Goal: Task Accomplishment & Management: Complete application form

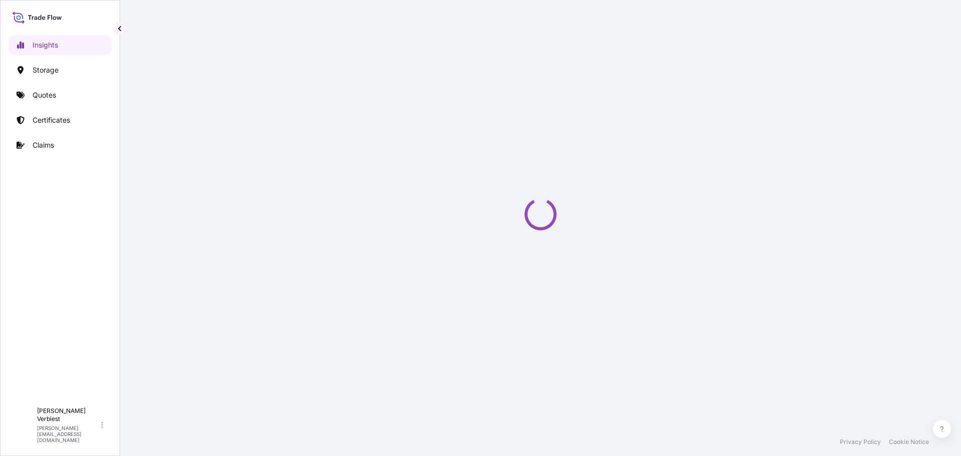
select select "2025"
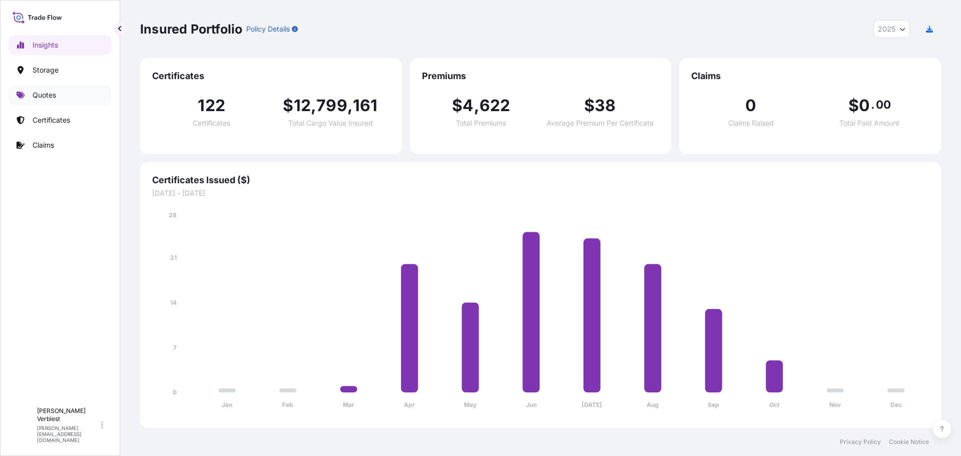
click at [45, 94] on p "Quotes" at bounding box center [45, 95] width 24 height 10
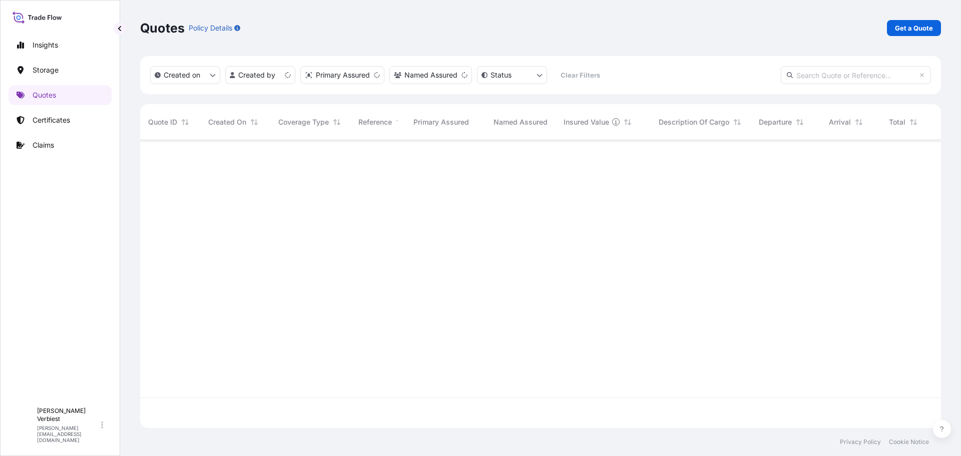
scroll to position [286, 794]
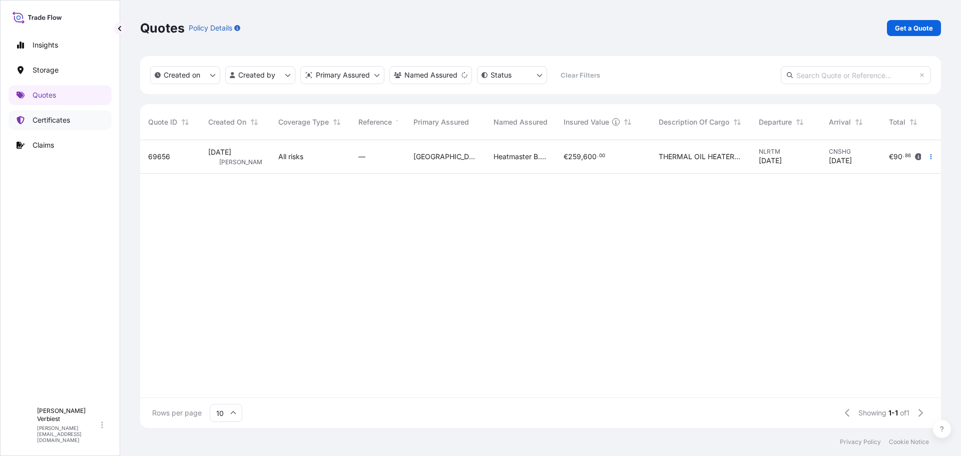
click at [49, 118] on p "Certificates" at bounding box center [52, 120] width 38 height 10
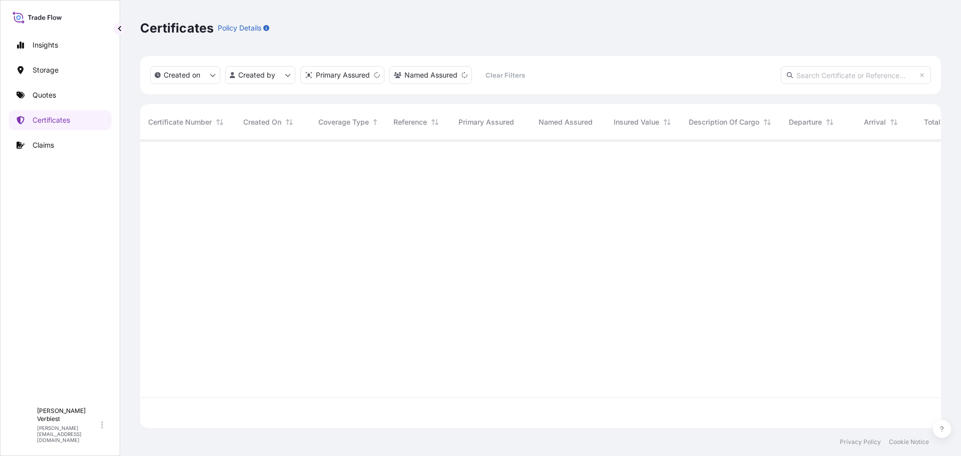
scroll to position [286, 794]
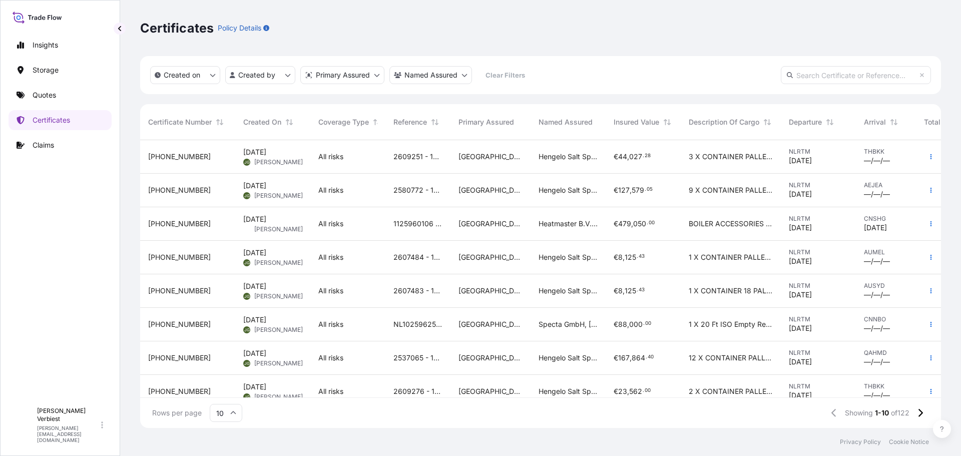
click at [566, 224] on span "Heatmaster B.V., Grootenoord 1, 3341LT Hendrik Ido Ambacht, The Netherlands" at bounding box center [568, 224] width 59 height 10
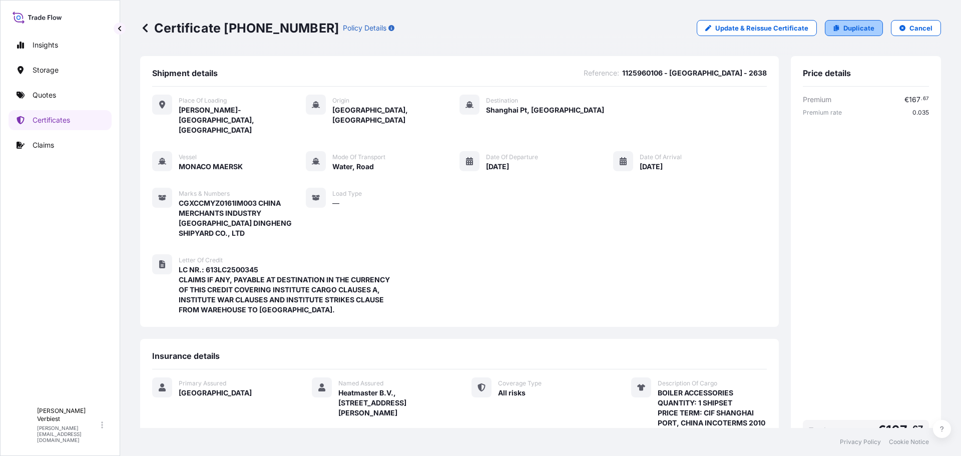
click at [849, 29] on p "Duplicate" at bounding box center [859, 28] width 31 height 10
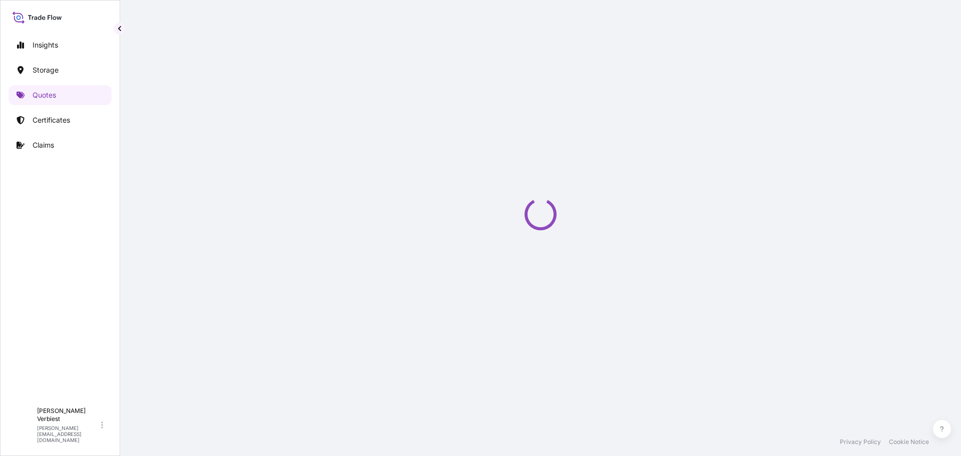
select select "Road / Inland"
select select "Water"
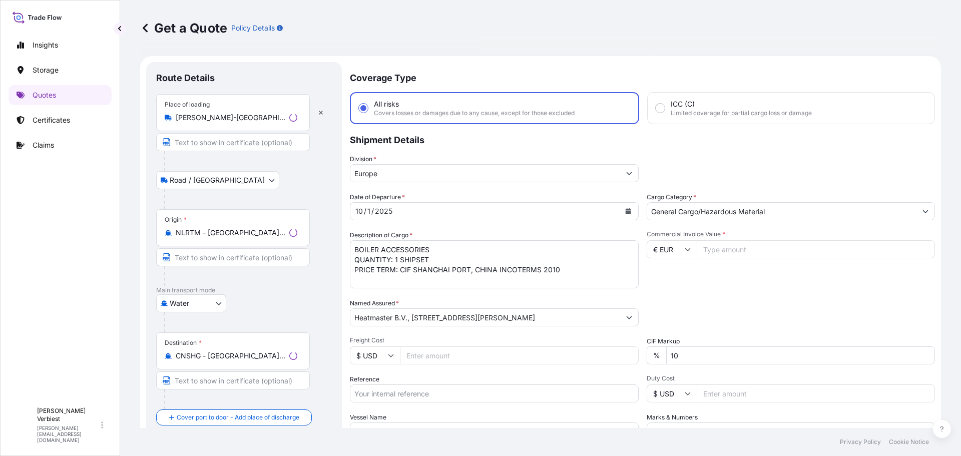
scroll to position [16, 0]
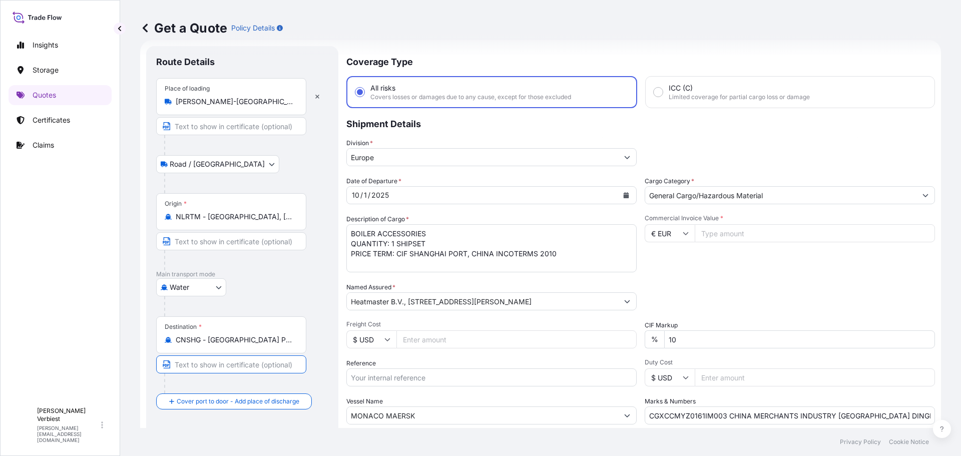
drag, startPoint x: 222, startPoint y: 366, endPoint x: 230, endPoint y: 366, distance: 8.0
click at [222, 366] on input "Text to appear on certificate" at bounding box center [231, 365] width 150 height 18
type input "SHANGHAI PORT, CHINA"
click at [623, 198] on button "Calendar" at bounding box center [626, 195] width 16 height 16
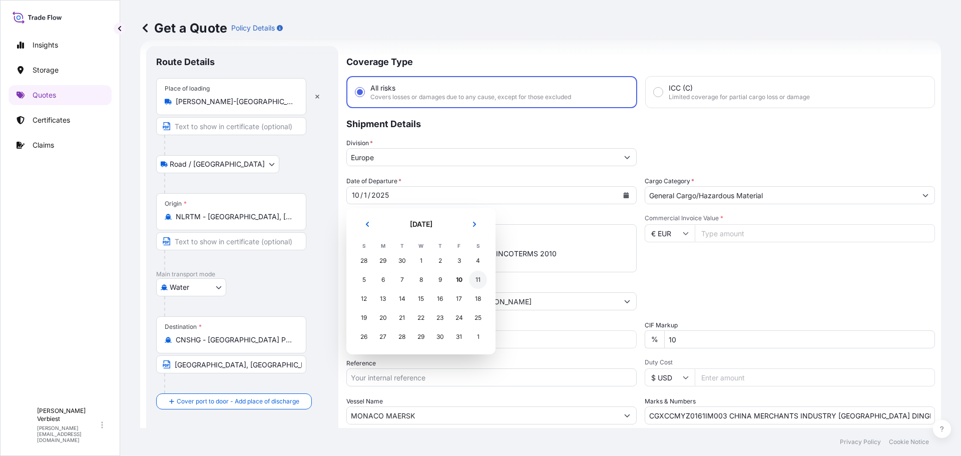
click at [480, 280] on div "11" at bounding box center [478, 280] width 18 height 18
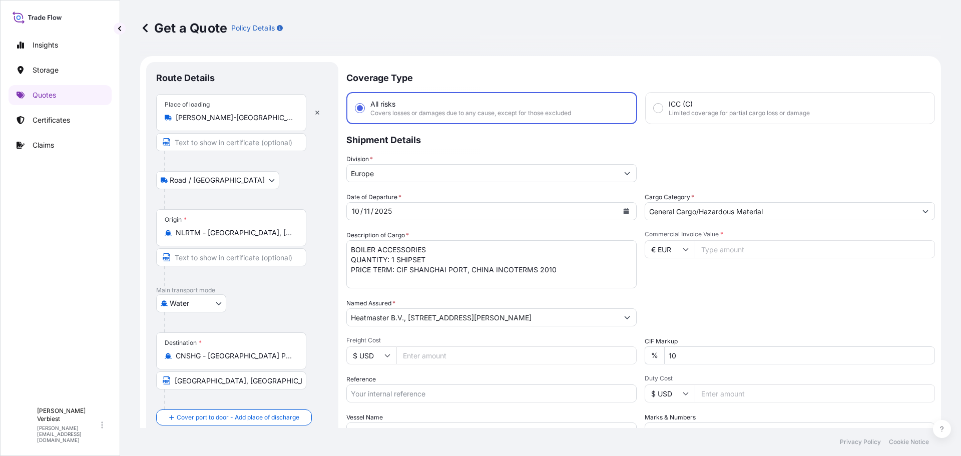
scroll to position [1, 0]
click at [715, 246] on input "Commercial Invoice Value *" at bounding box center [815, 249] width 240 height 18
type input "164400"
click at [757, 293] on div "Date of Departure * 10 / 11 / 2025 Cargo Category * General Cargo/Hazardous Mat…" at bounding box center [641, 316] width 589 height 248
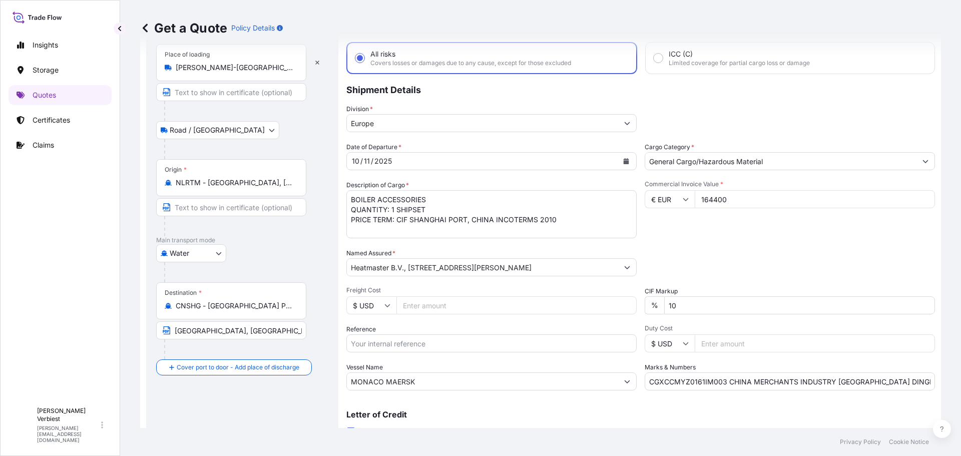
scroll to position [150, 0]
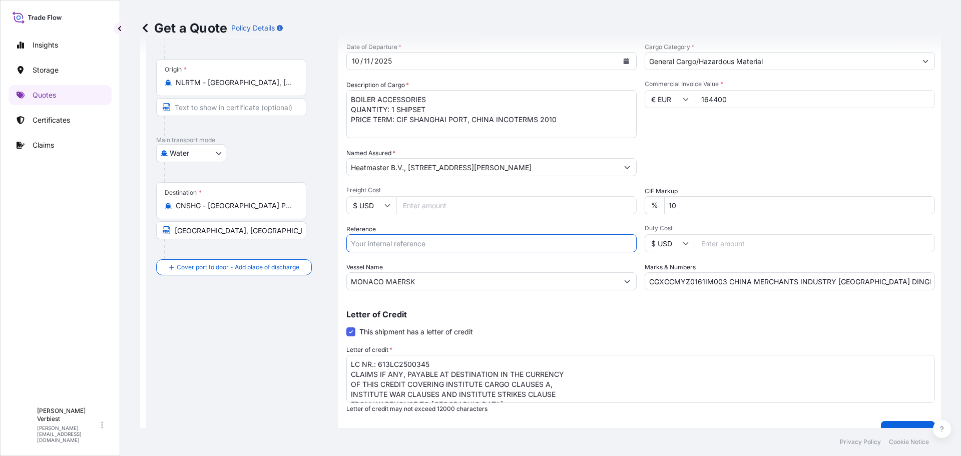
click at [404, 246] on input "Reference" at bounding box center [492, 243] width 290 height 18
type input "1125963015 - Heatmaster 2622"
click at [386, 280] on input "MONACO MAERSK" at bounding box center [482, 281] width 271 height 18
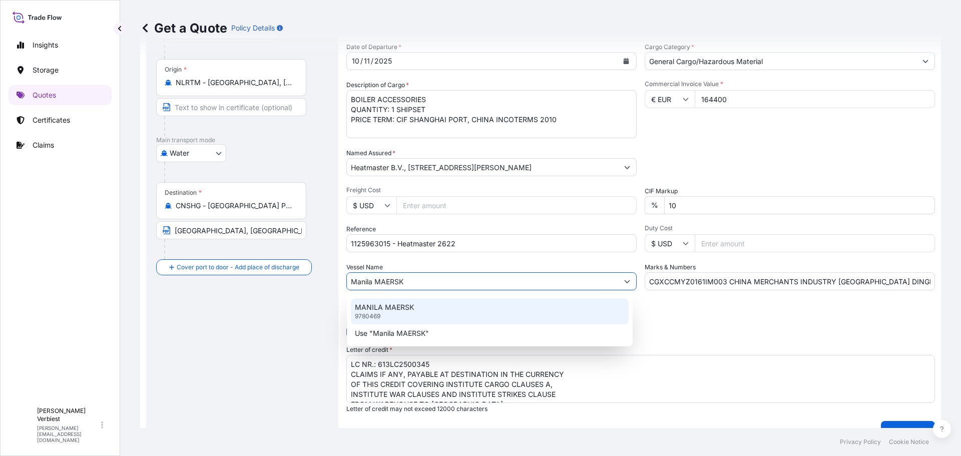
click at [430, 313] on div "MANILA MAERSK 9780469" at bounding box center [490, 311] width 278 height 26
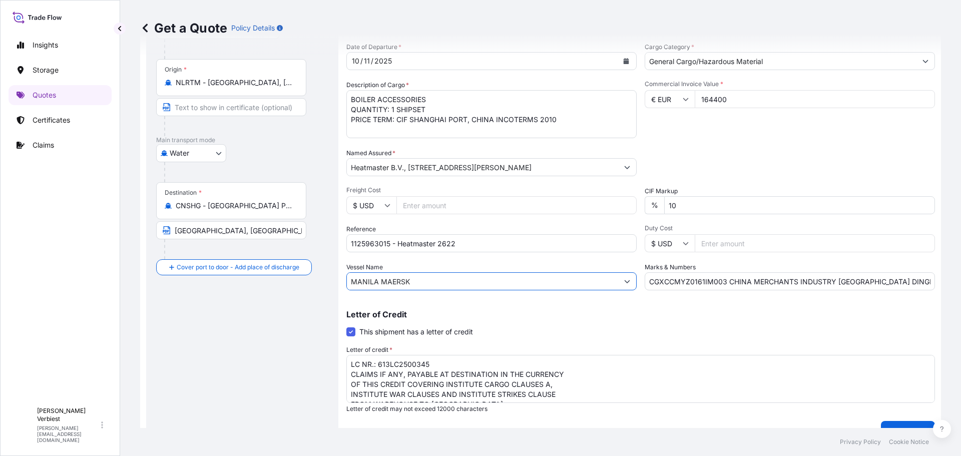
type input "MANILA MAERSK"
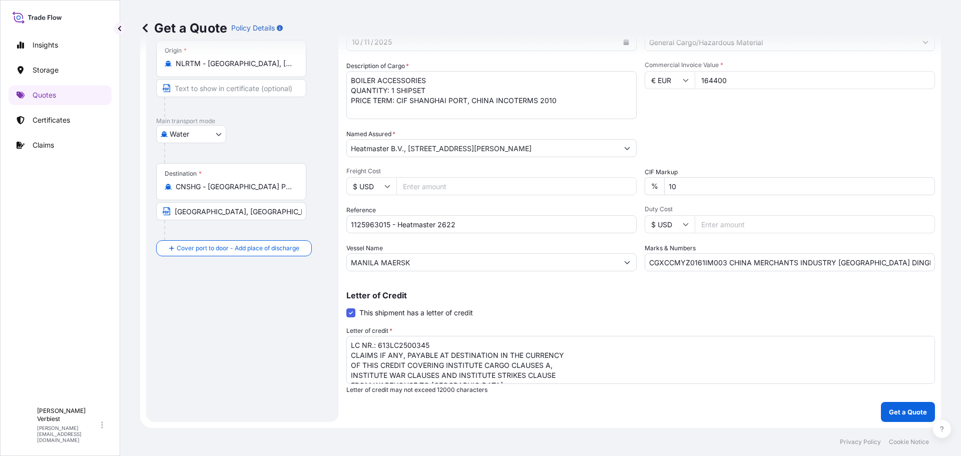
click at [747, 263] on input "CGXCCMYZ0161IM003 CHINA MERCHANTS INDUSTRY YANGZHOU DINGHENG SHIPYARD CO., LTD" at bounding box center [790, 262] width 290 height 18
click at [923, 262] on input "CGXCCMYZ0161IM003 CHINA MERCHANTS INDUSTRY YANGZHOU DINGHENG SHIPYARD CO., LTD" at bounding box center [790, 262] width 290 height 18
click at [903, 266] on input "CGXCCMYZ0161IM003 CHINA MERCHANTS INDUSTRY YANGZHOU DINGHENG SHIPYARD CO., LTD" at bounding box center [790, 262] width 290 height 18
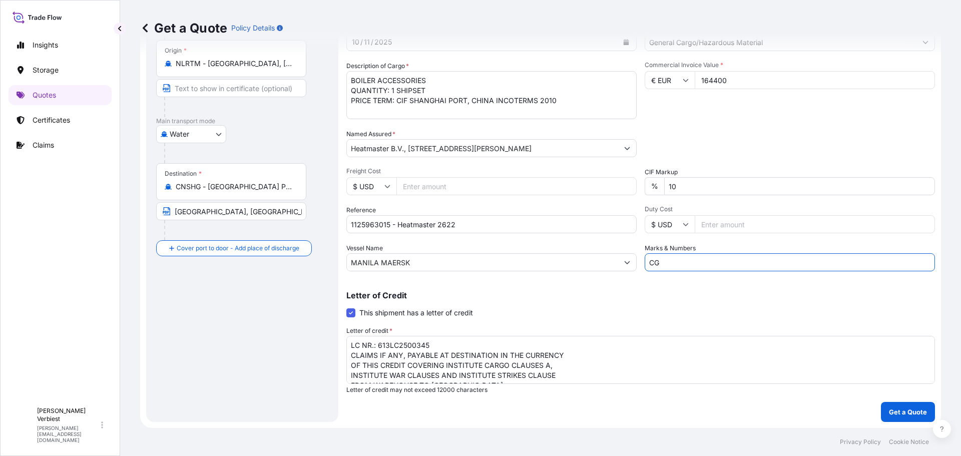
type input "C"
click at [703, 267] on input "Marks & Numbers" at bounding box center [790, 262] width 290 height 18
paste input "CONTRACT NO.: XYHZ-XY176-SB-2024-041 HULL NO.: XY176"
type input "CONTRACT NO.: XYHZ-XY176-SB-2024-041 HULL NO.: XY176"
click at [430, 344] on textarea "LC NR.: 613LC2500345 CLAIMS IF ANY, PAYABLE AT DESTINATION IN THE CURRENCY OF T…" at bounding box center [641, 360] width 589 height 48
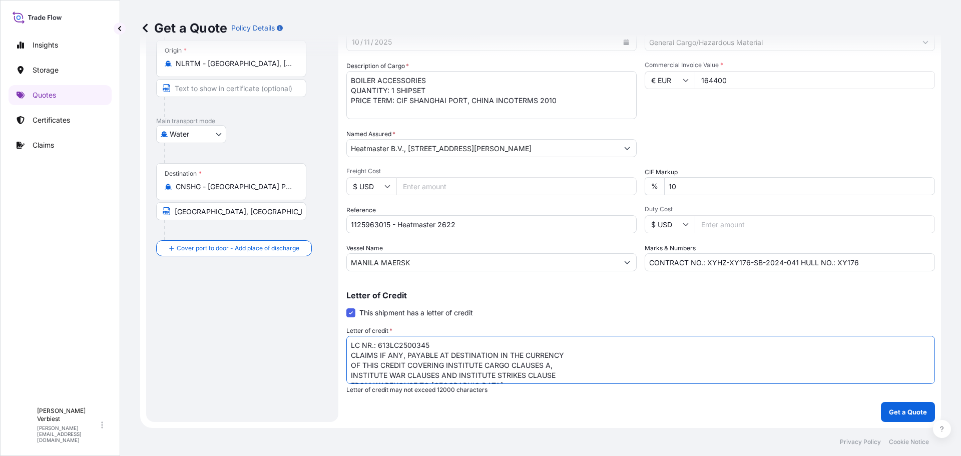
click at [430, 344] on textarea "LC NR.: 613LC2500345 CLAIMS IF ANY, PAYABLE AT DESTINATION IN THE CURRENCY OF T…" at bounding box center [641, 360] width 589 height 48
paste textarea "734201LC25001431"
type textarea "LC NR.: 734201LC25001431 CLAIMS IF ANY, PAYABLE AT DESTINATION IN THE CURRENCY …"
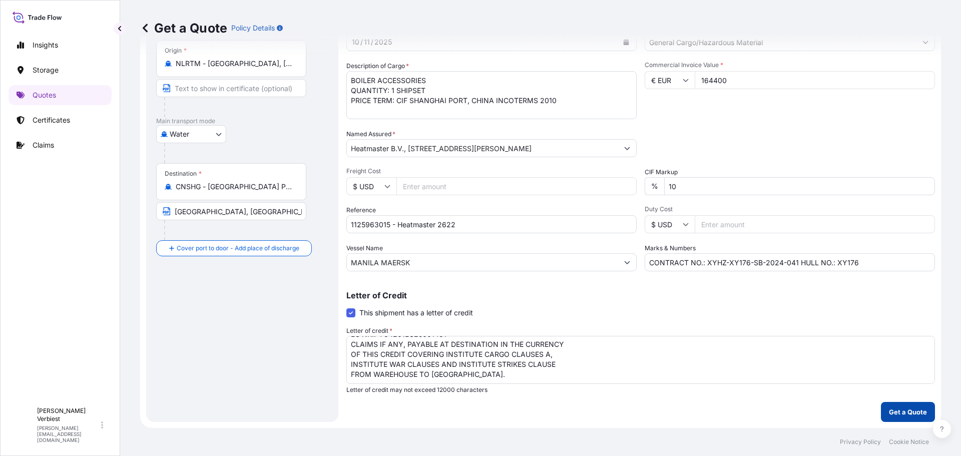
click at [892, 412] on p "Get a Quote" at bounding box center [908, 412] width 38 height 10
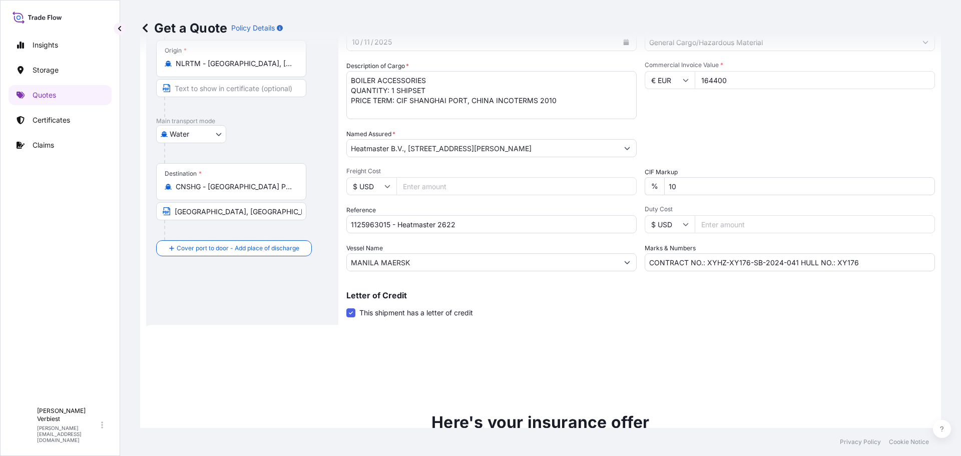
scroll to position [444, 0]
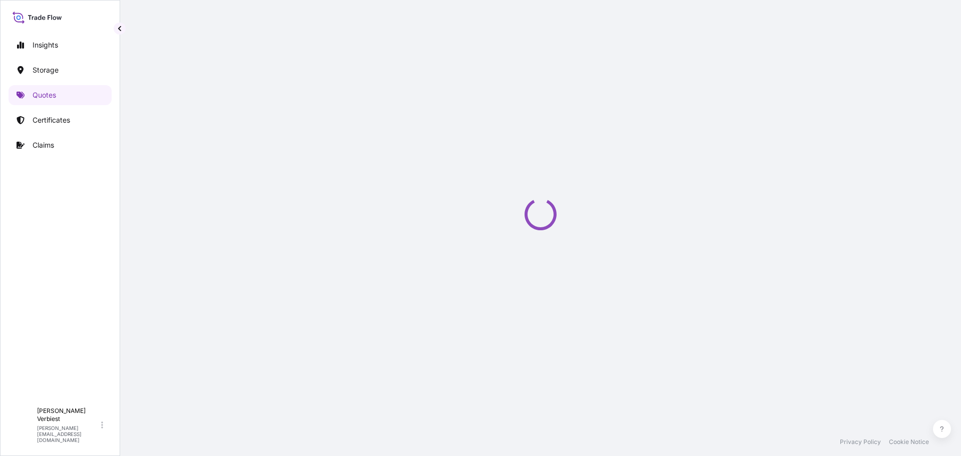
select select "Road / Inland"
select select "Water"
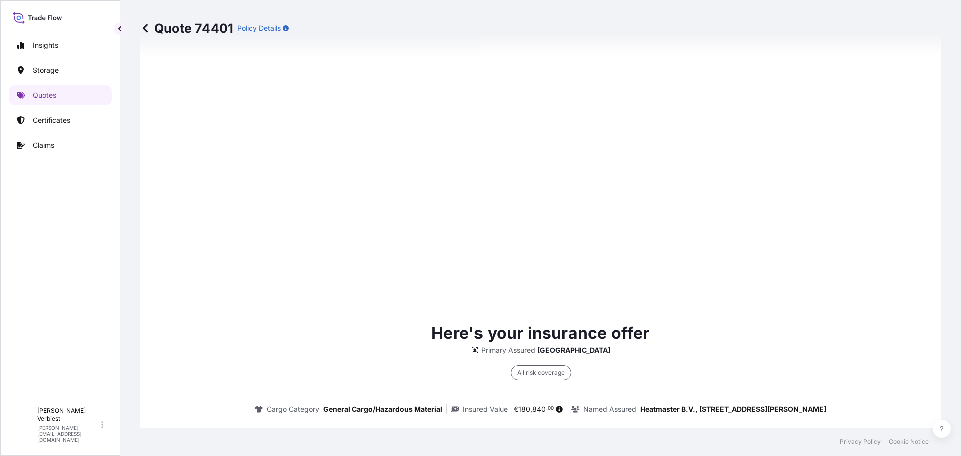
scroll to position [1524, 0]
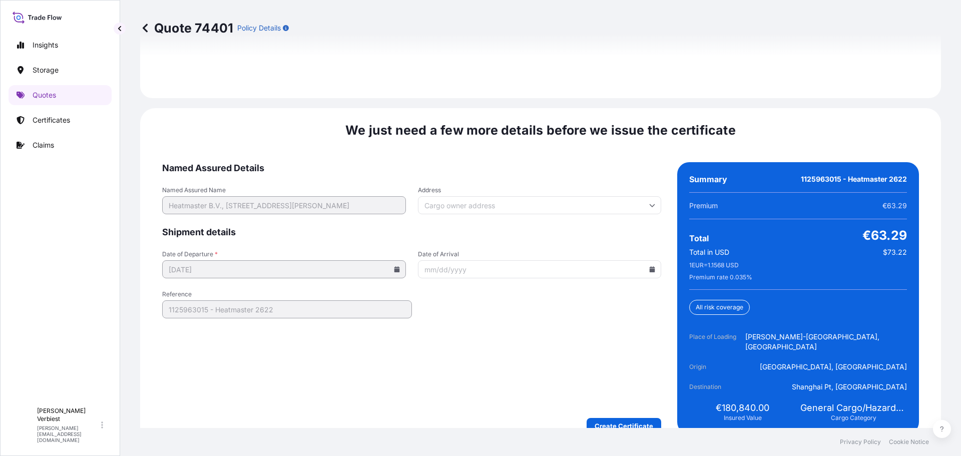
click at [545, 262] on input "Date of Arrival" at bounding box center [540, 269] width 244 height 18
click at [650, 266] on icon at bounding box center [653, 269] width 6 height 6
click at [604, 288] on icon at bounding box center [604, 288] width 4 height 6
click at [583, 385] on button "22" at bounding box center [583, 387] width 16 height 16
type input "11/22/2025"
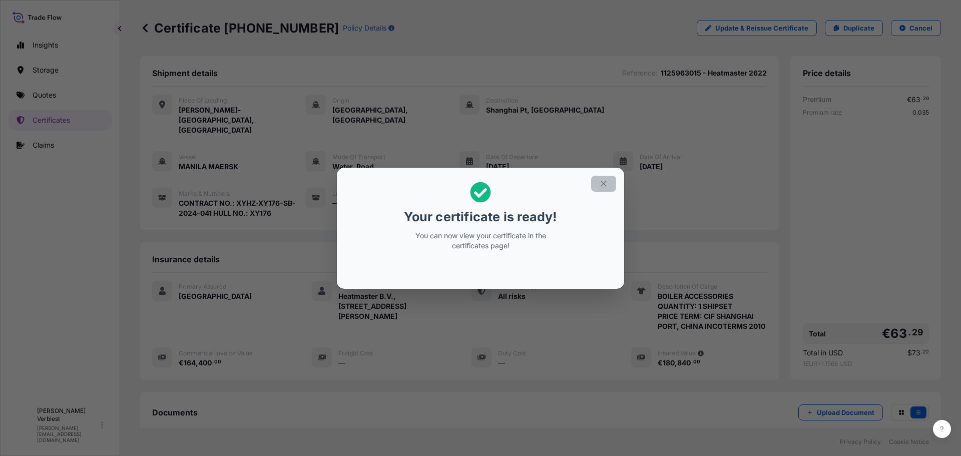
click at [605, 182] on icon "button" at bounding box center [604, 184] width 6 height 6
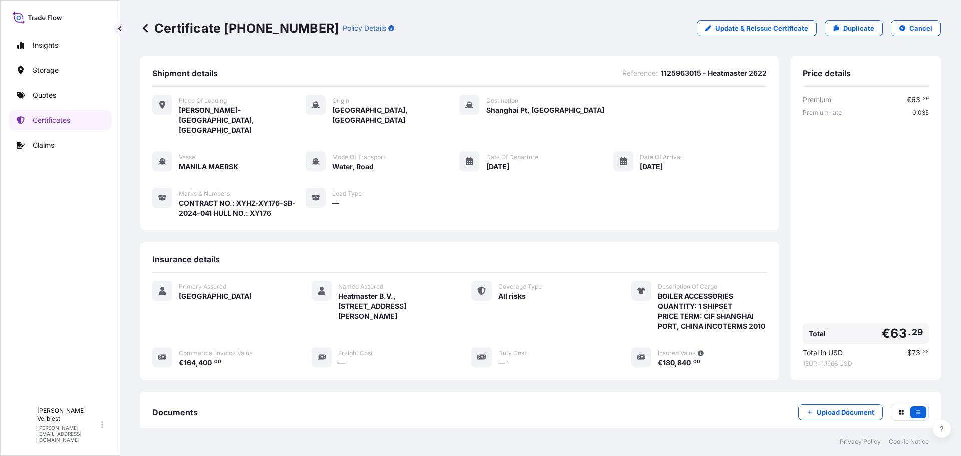
scroll to position [110, 0]
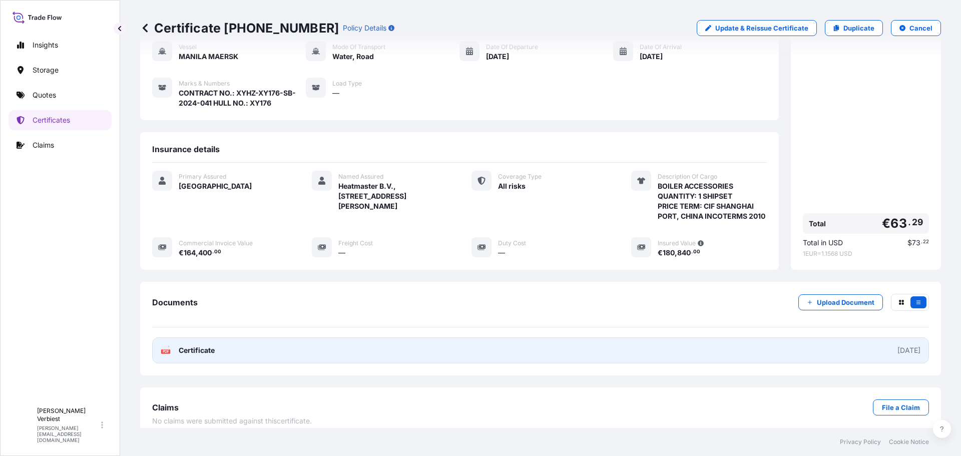
click at [381, 346] on link "PDF Certificate 2025-10-10" at bounding box center [540, 351] width 777 height 26
